Goal: Check status: Check status

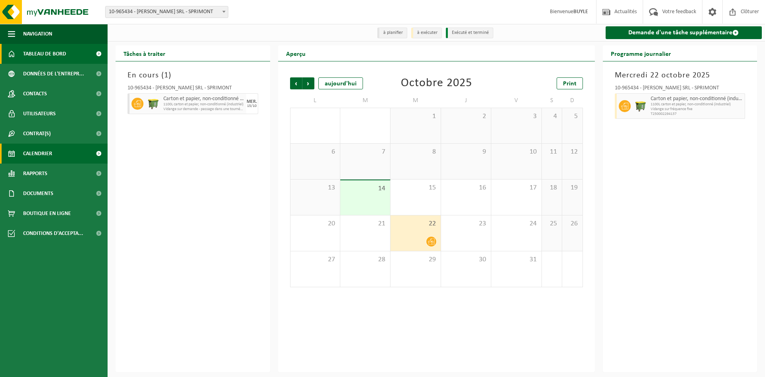
click at [53, 61] on span "Tableau de bord" at bounding box center [44, 54] width 43 height 20
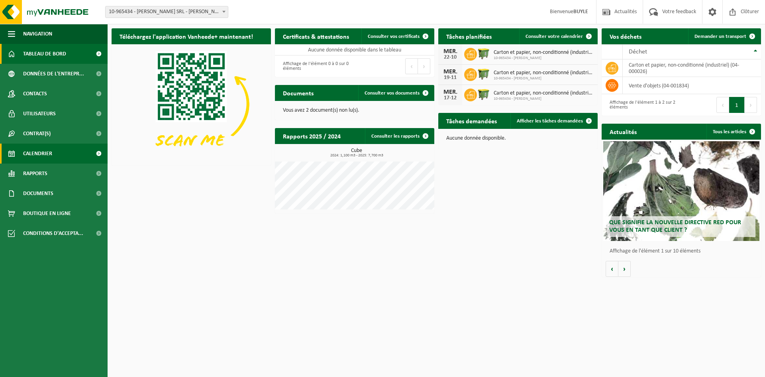
click at [39, 154] on span "Calendrier" at bounding box center [37, 154] width 29 height 20
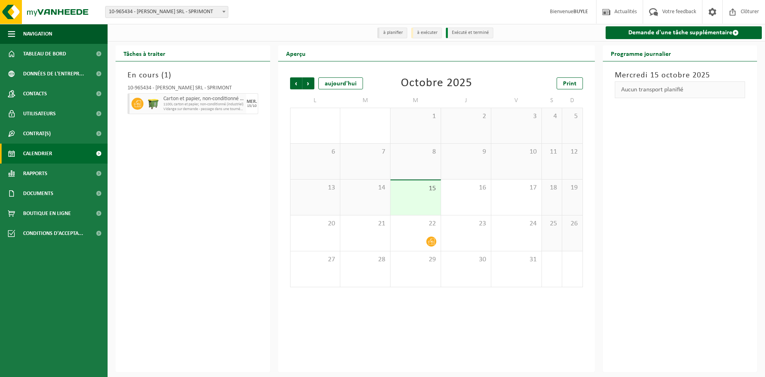
click at [761, 252] on div "Programme journalier Mercredi 15 octobre 2025 Aucun transport planifié" at bounding box center [680, 208] width 163 height 327
click at [642, 123] on div "Mercredi 15 octobre 2025 Aucun transport planifié" at bounding box center [680, 216] width 155 height 311
click at [712, 89] on div "Aucun transport planifié" at bounding box center [680, 89] width 131 height 17
click at [685, 128] on div "Mercredi 15 octobre 2025 Aucun transport planifié" at bounding box center [680, 216] width 155 height 311
click at [411, 194] on div "15" at bounding box center [416, 197] width 50 height 35
